Goal: Task Accomplishment & Management: Manage account settings

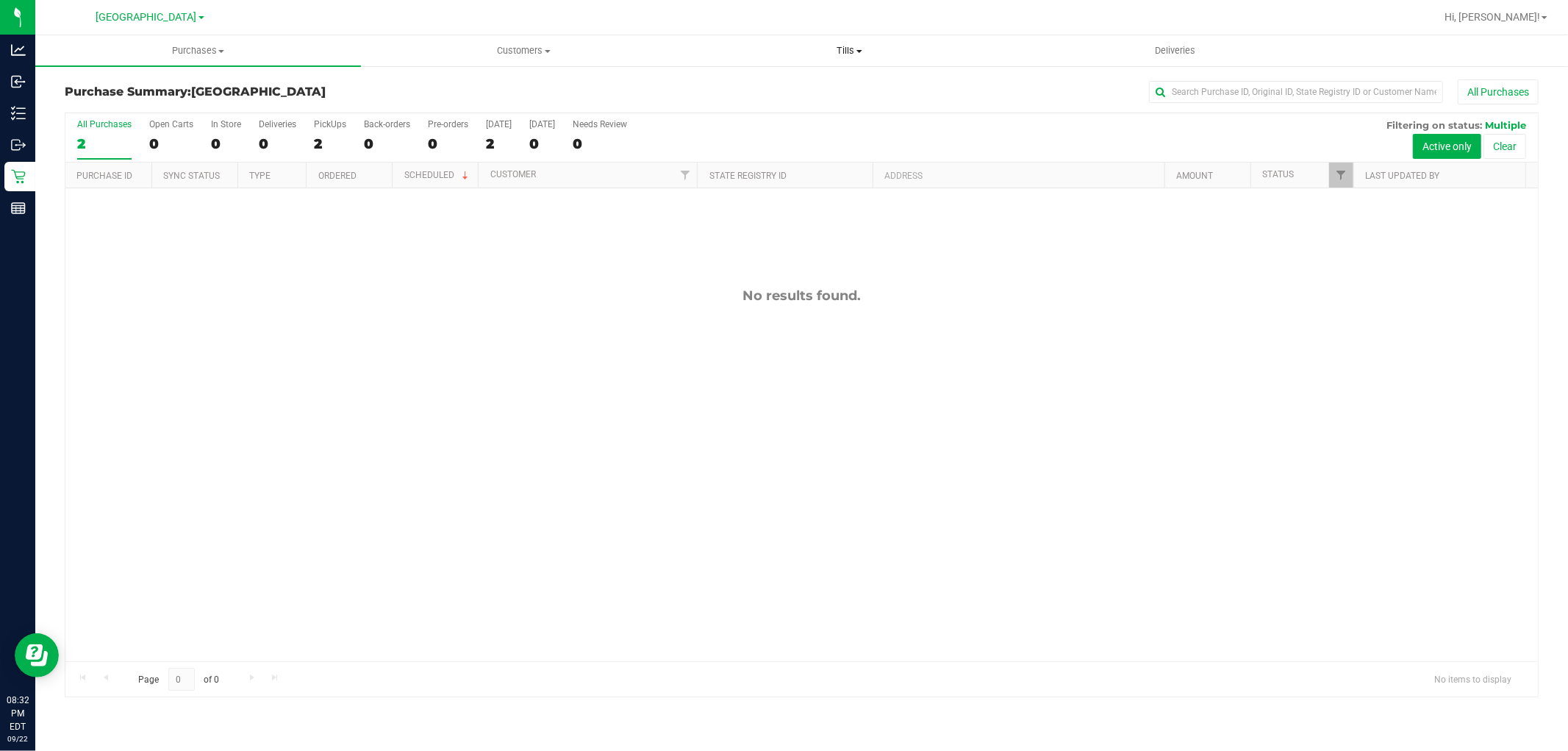
click at [848, 53] on span "Tills" at bounding box center [849, 51] width 324 height 13
click at [804, 86] on li "Manage tills" at bounding box center [849, 89] width 325 height 18
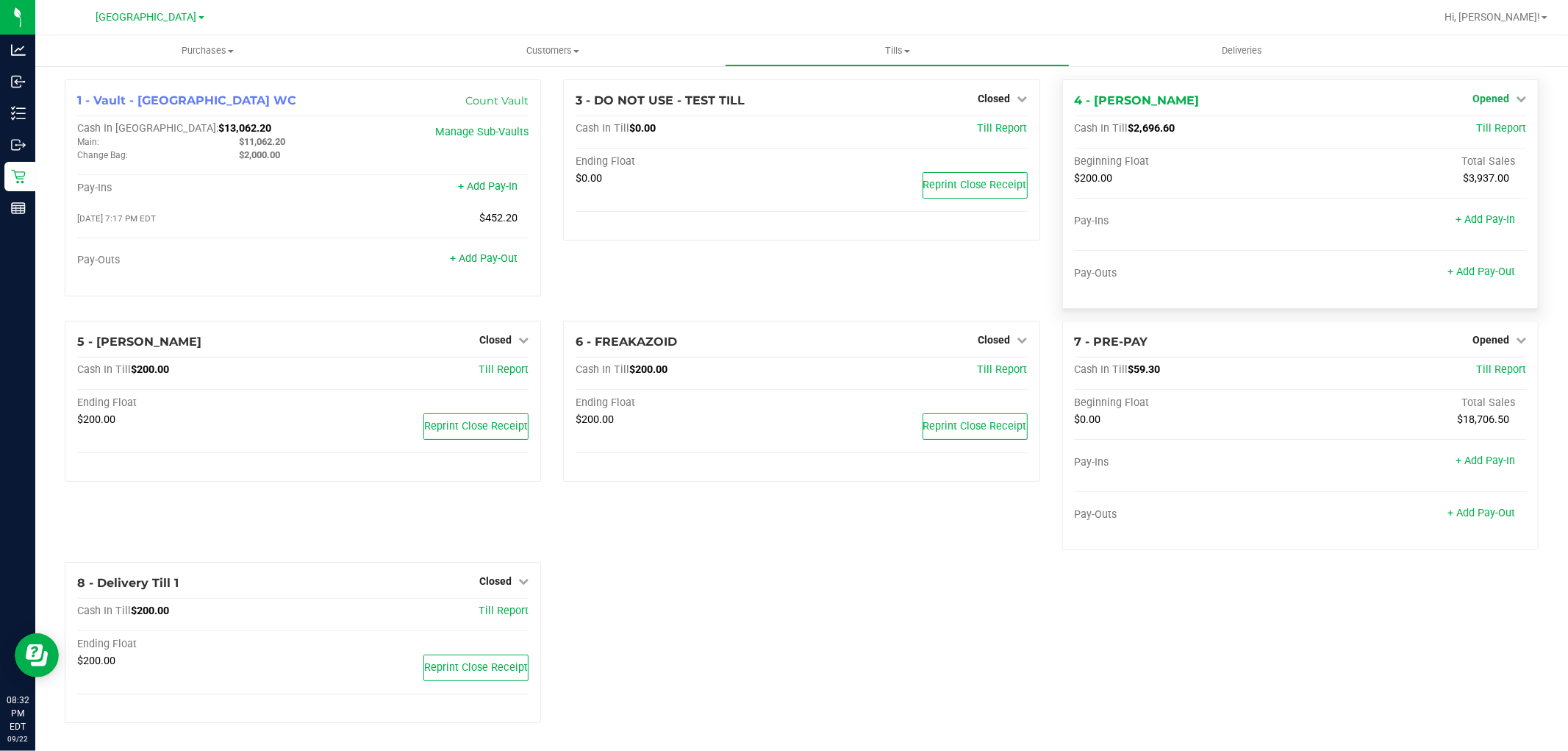
click at [1502, 101] on span "Opened" at bounding box center [1490, 98] width 36 height 12
click at [1483, 133] on link "Close Till" at bounding box center [1492, 129] width 39 height 12
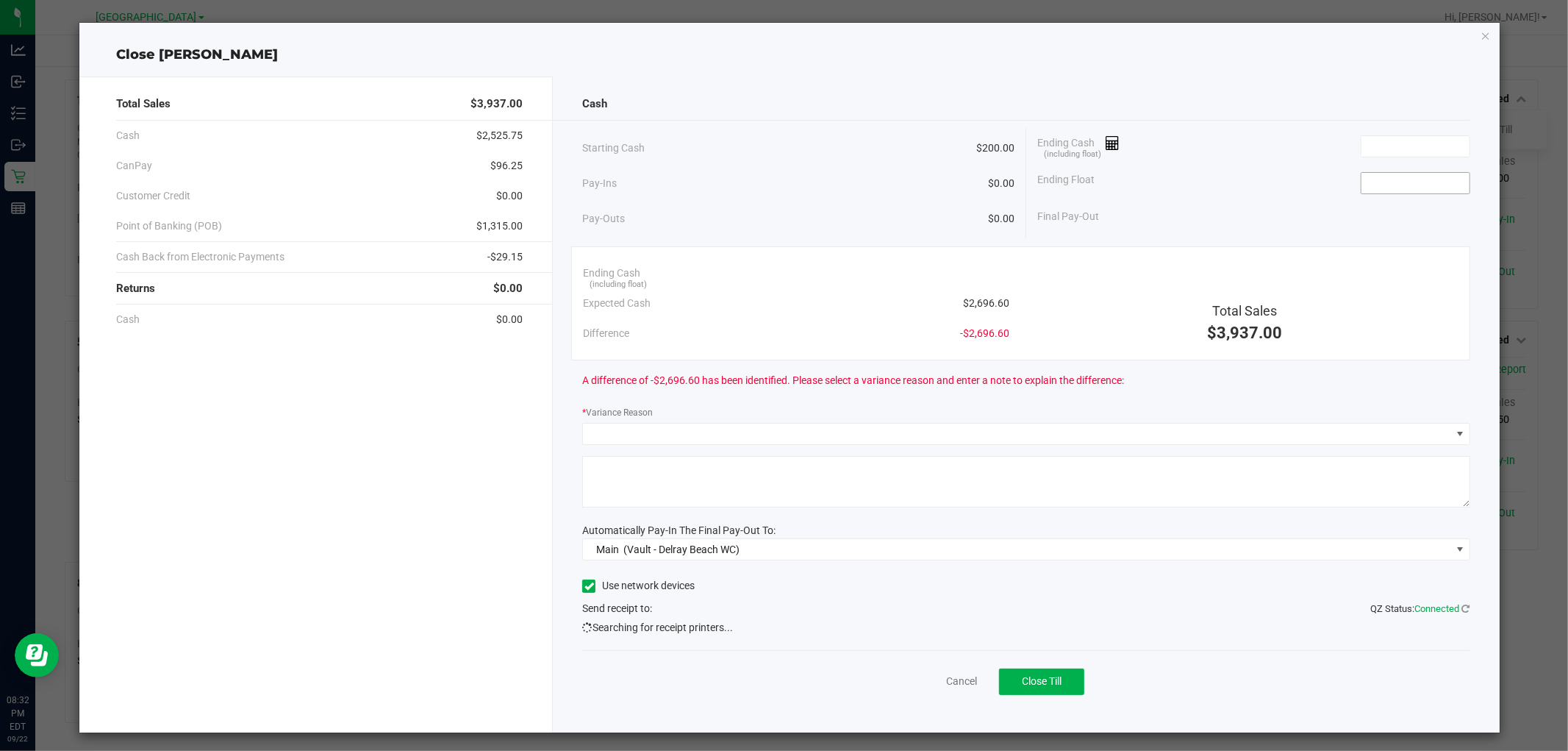
click at [1402, 186] on input at bounding box center [1416, 183] width 108 height 21
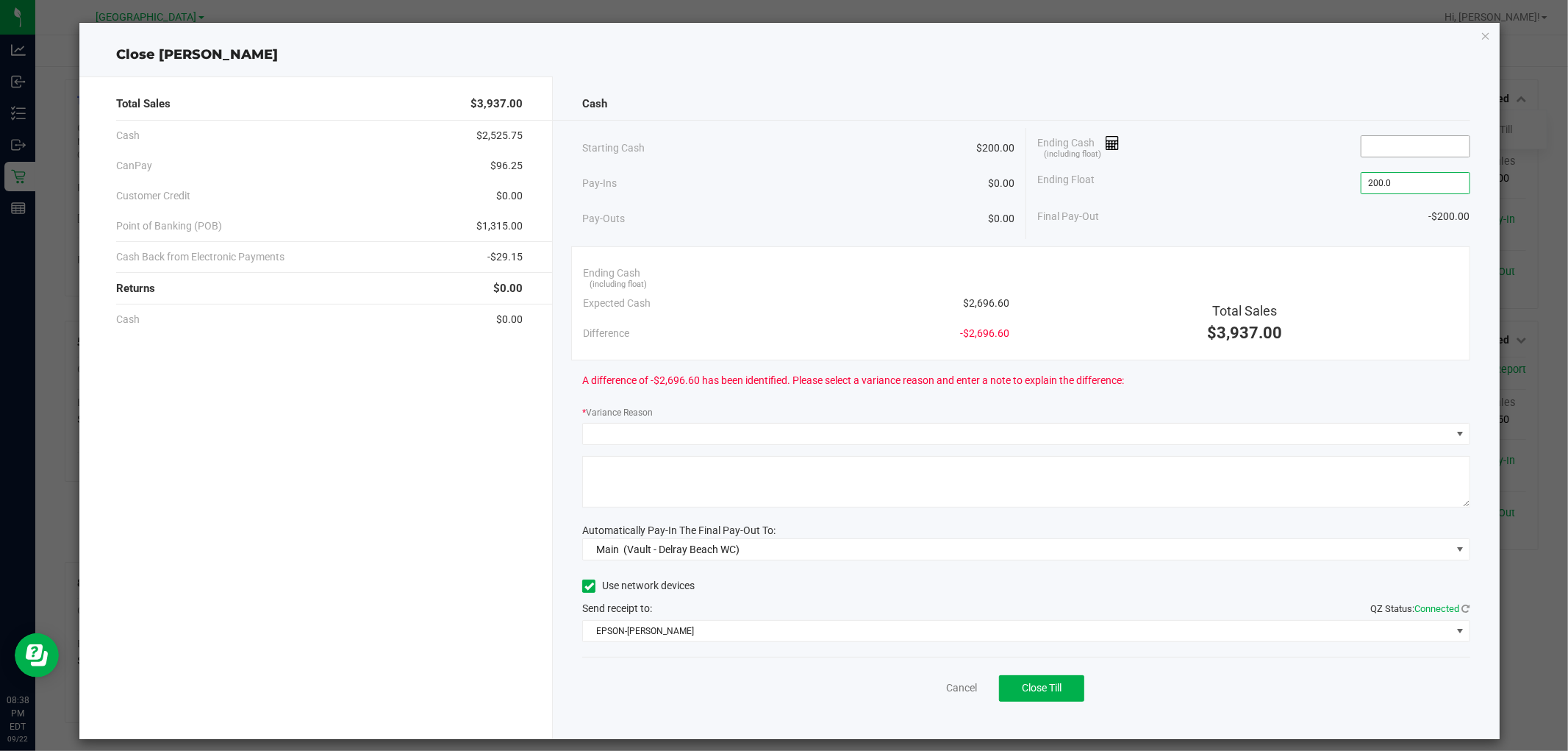
type input "$200.00"
click at [1412, 144] on input at bounding box center [1416, 146] width 108 height 21
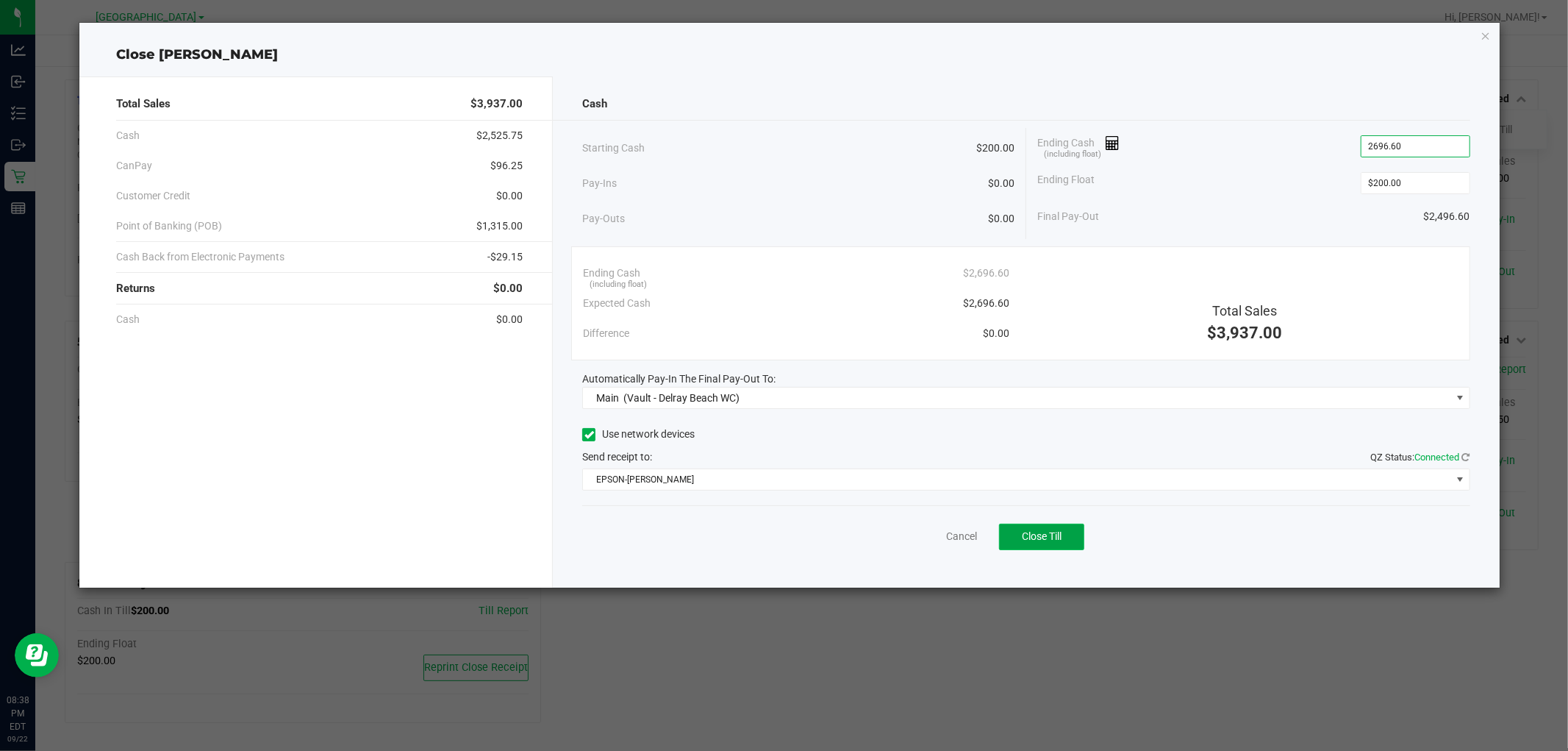
type input "$2,696.60"
click at [1061, 544] on button "Close Till" at bounding box center [1042, 537] width 85 height 26
